Goal: Information Seeking & Learning: Learn about a topic

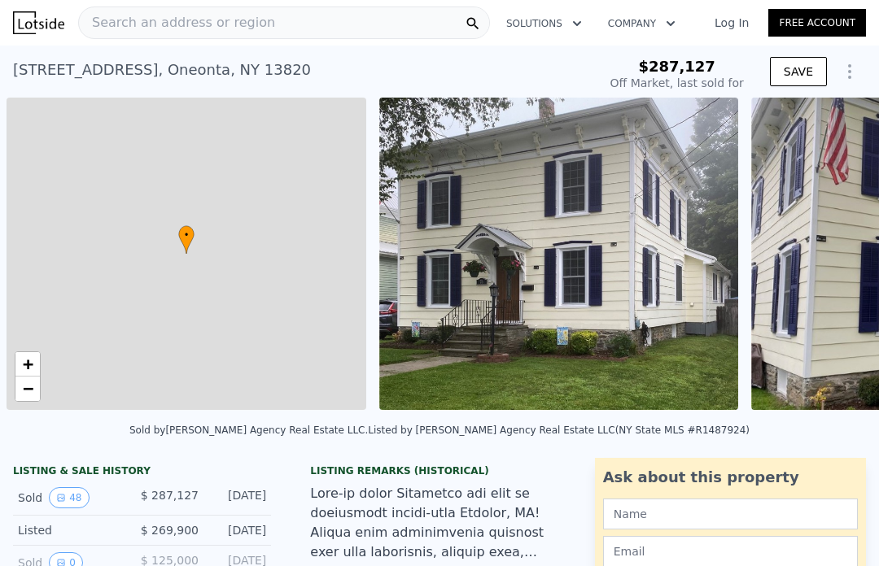
scroll to position [0, 7]
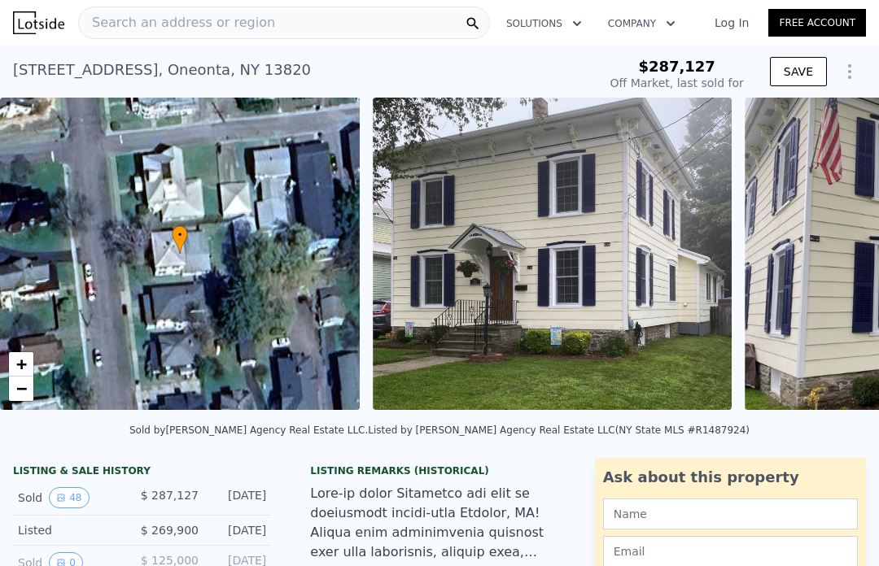
type input "-$ 310,181"
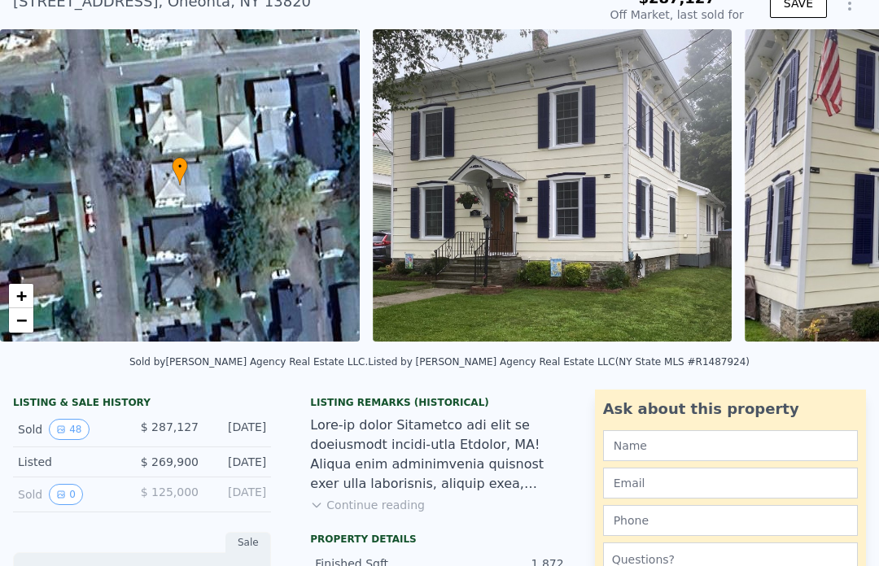
scroll to position [38, 0]
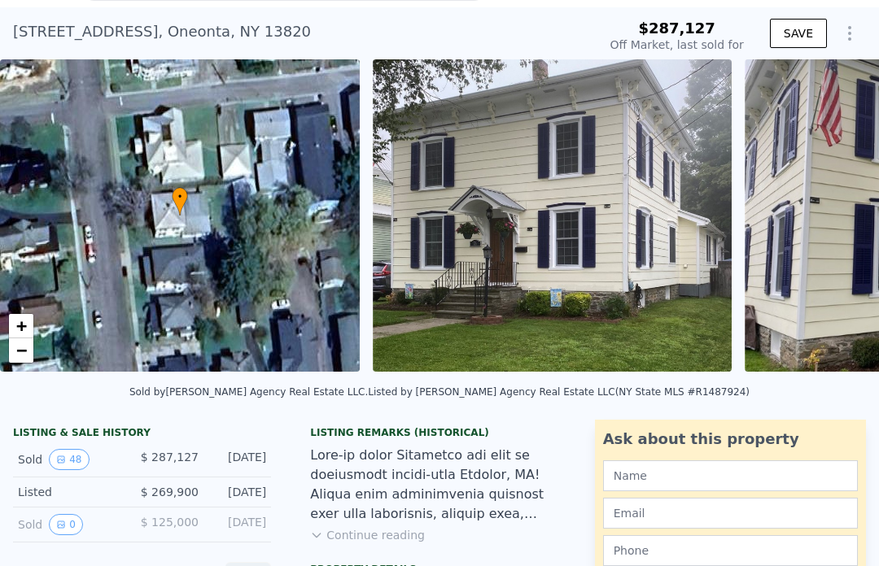
click at [68, 459] on button "48" at bounding box center [69, 459] width 40 height 21
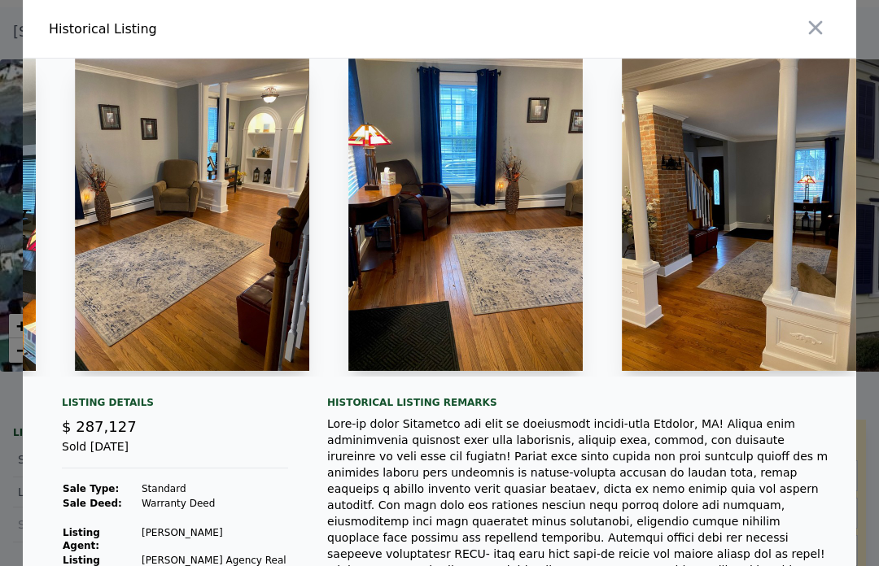
scroll to position [0, 863]
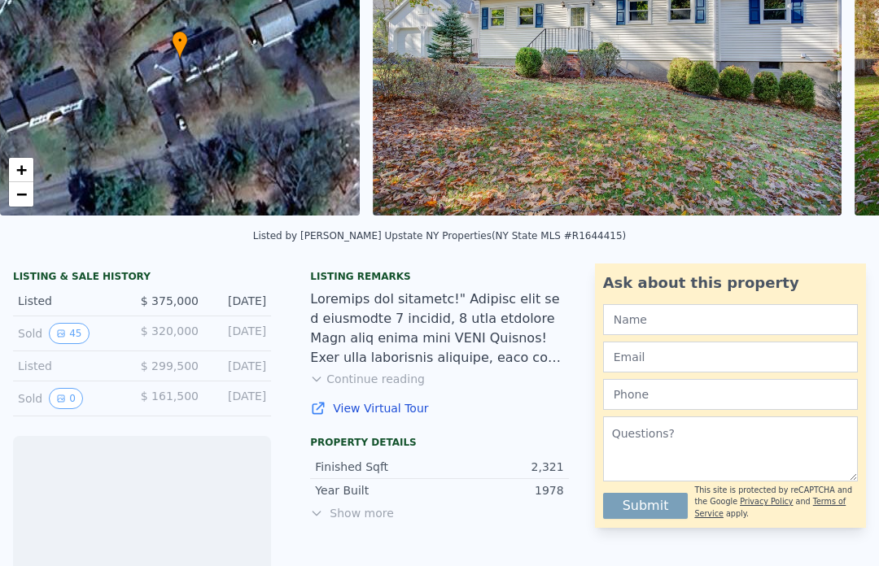
scroll to position [195, 0]
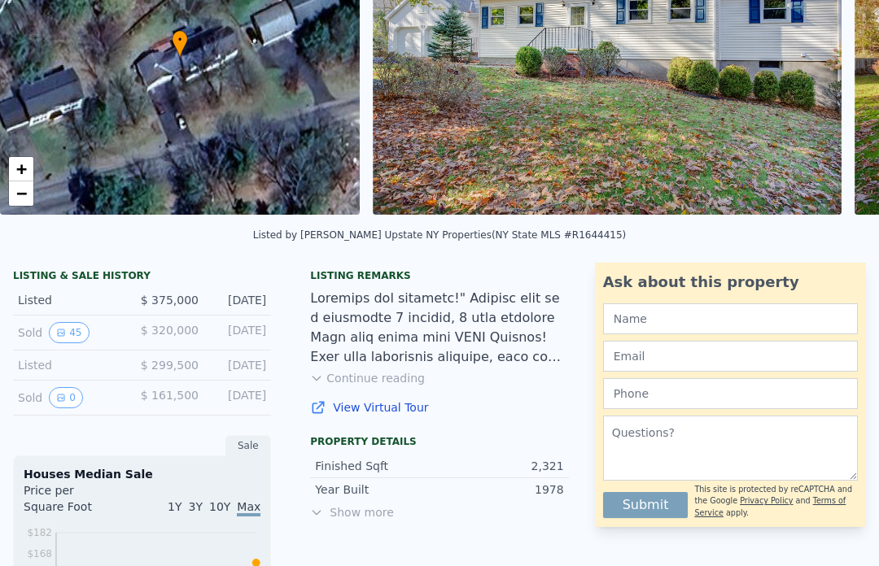
click at [66, 332] on button "45" at bounding box center [69, 332] width 40 height 21
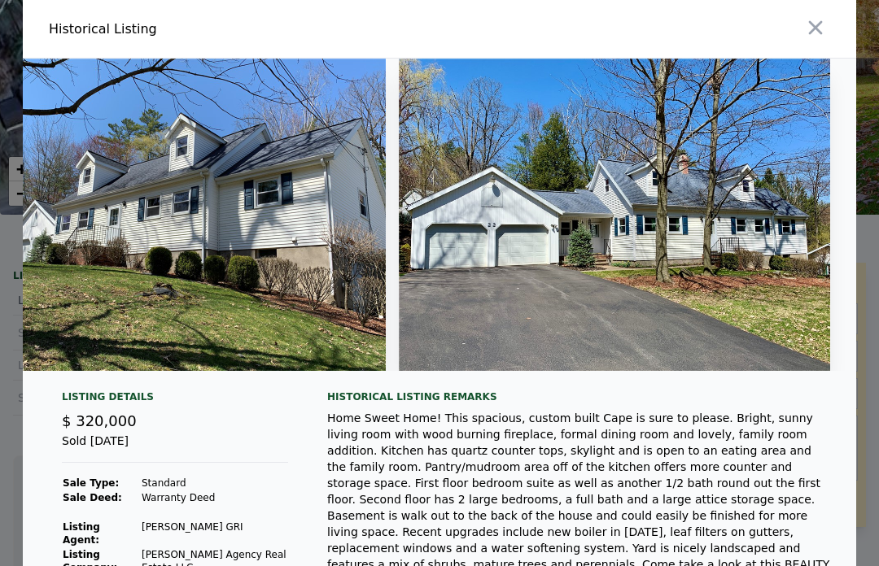
scroll to position [0, 17402]
click at [702, 199] on img at bounding box center [614, 215] width 431 height 313
click at [815, 29] on icon "button" at bounding box center [815, 27] width 23 height 23
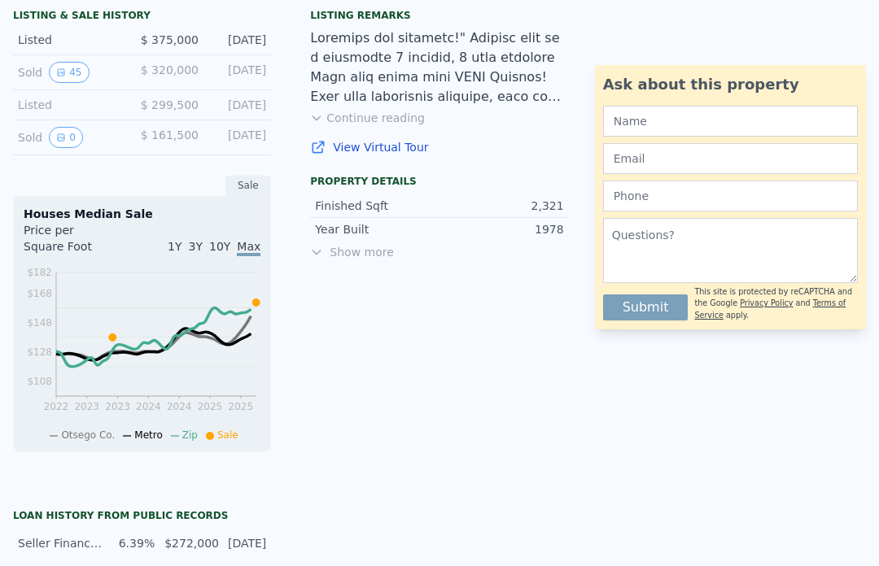
scroll to position [465, 0]
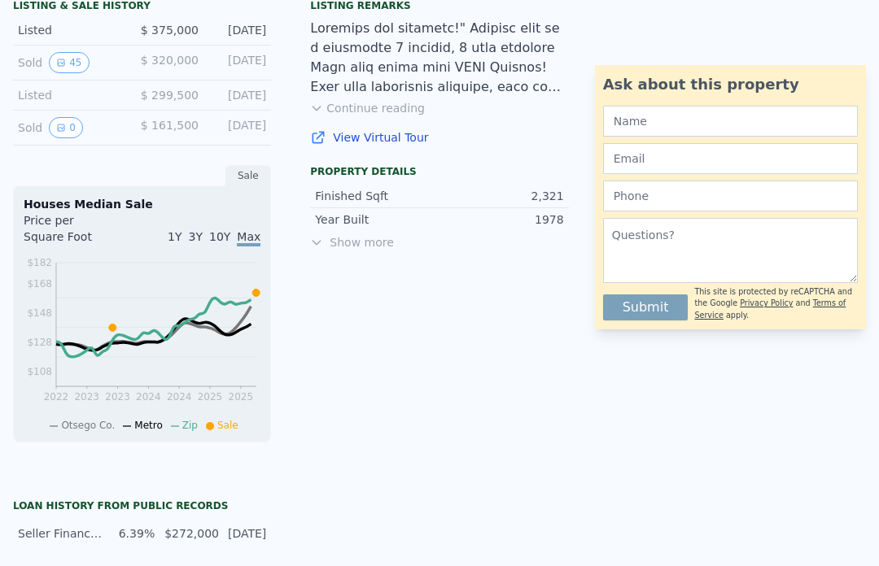
click at [369, 242] on span "Show more" at bounding box center [439, 242] width 258 height 16
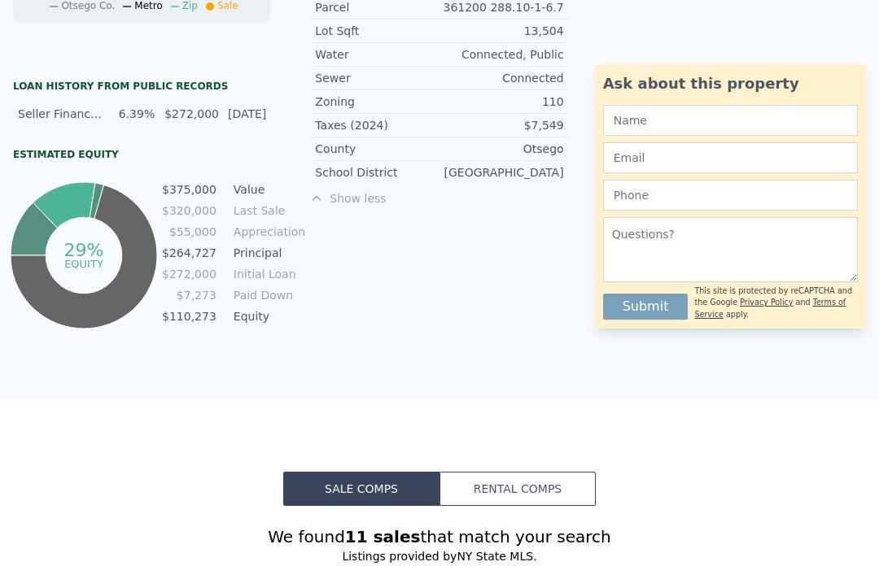
scroll to position [885, 0]
click at [199, 255] on td "$264,727" at bounding box center [189, 253] width 56 height 18
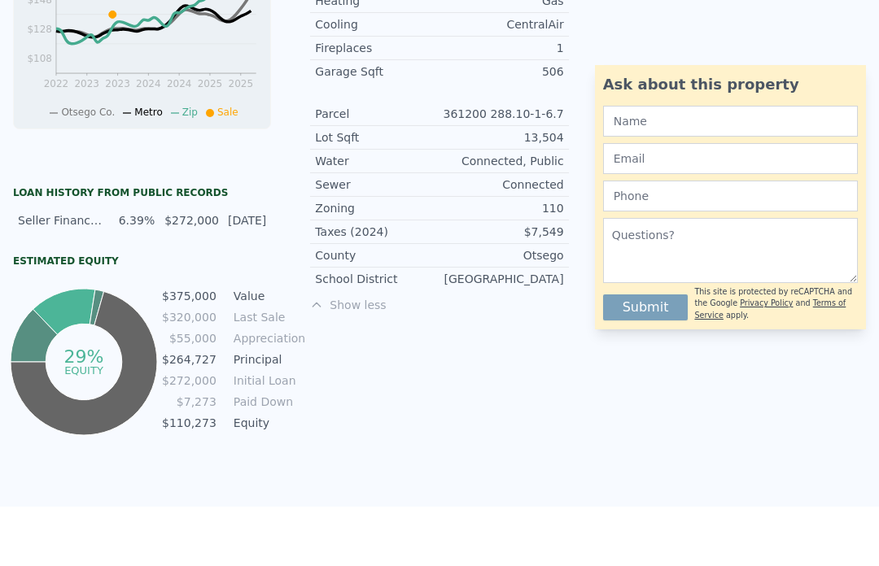
scroll to position [756, 0]
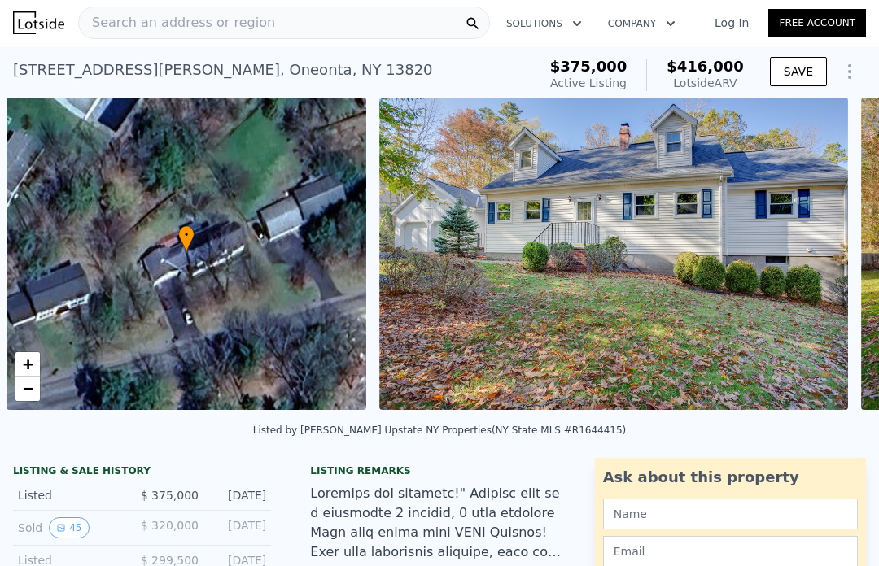
scroll to position [0, 7]
